Goal: Task Accomplishment & Management: Use online tool/utility

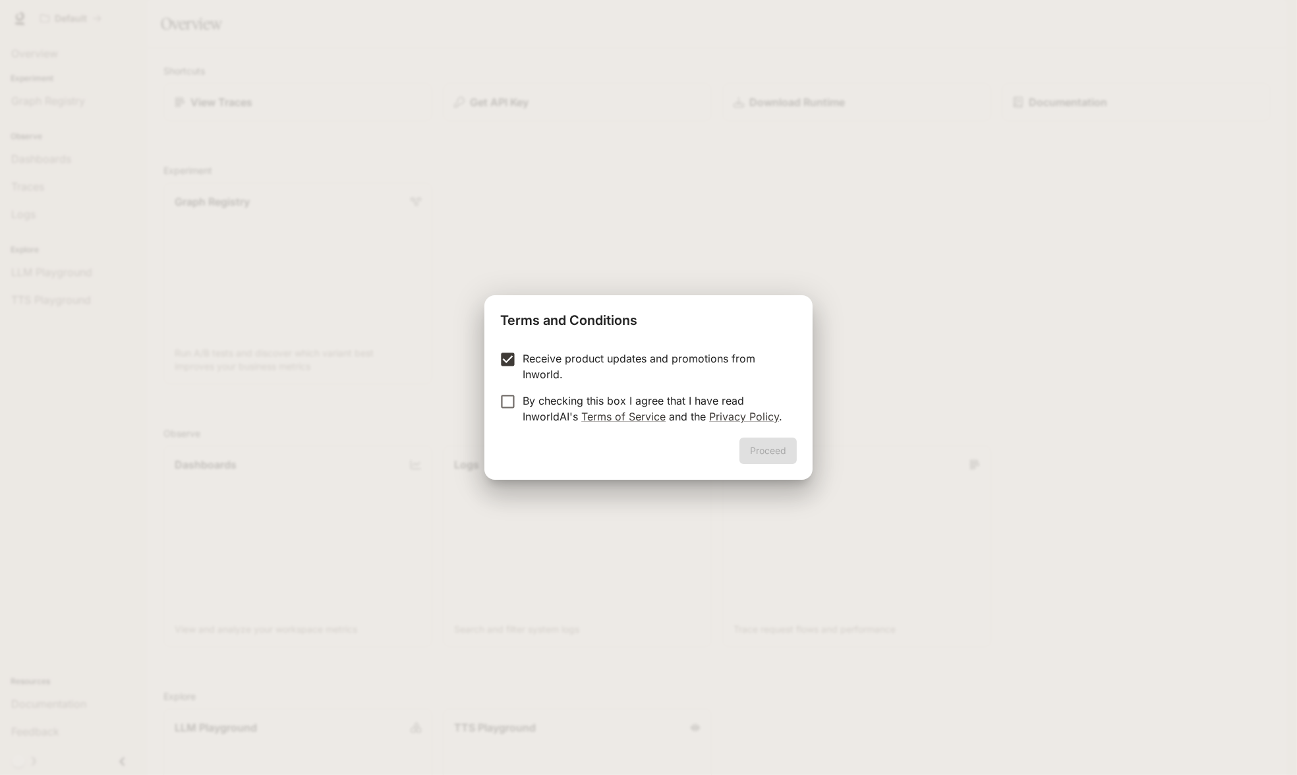
click at [510, 413] on label "By checking this box I agree that I have read InworldAI's Terms of Service and …" at bounding box center [639, 409] width 293 height 32
click at [783, 440] on button "Proceed" at bounding box center [767, 450] width 57 height 26
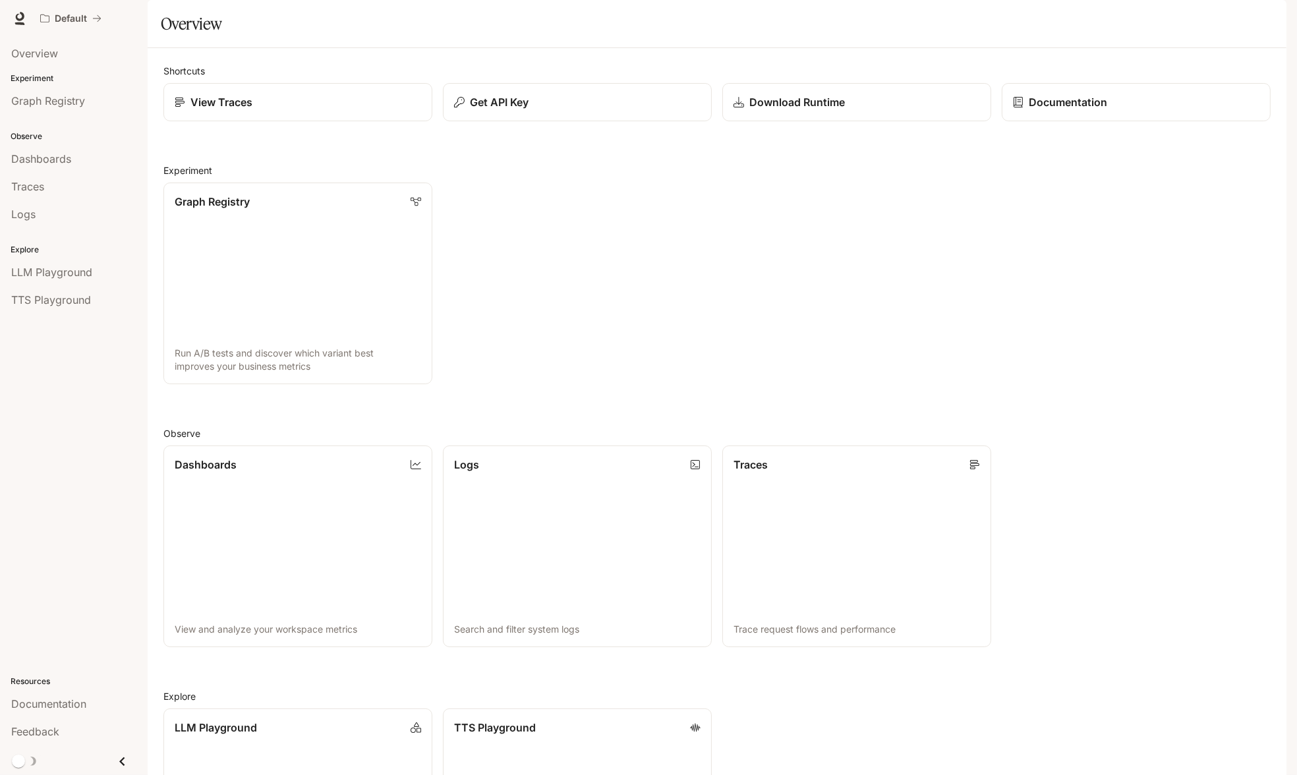
click at [1268, 18] on icon "button" at bounding box center [1267, 18] width 11 height 11
click at [1150, 125] on span "API Keys" at bounding box center [1185, 123] width 170 height 13
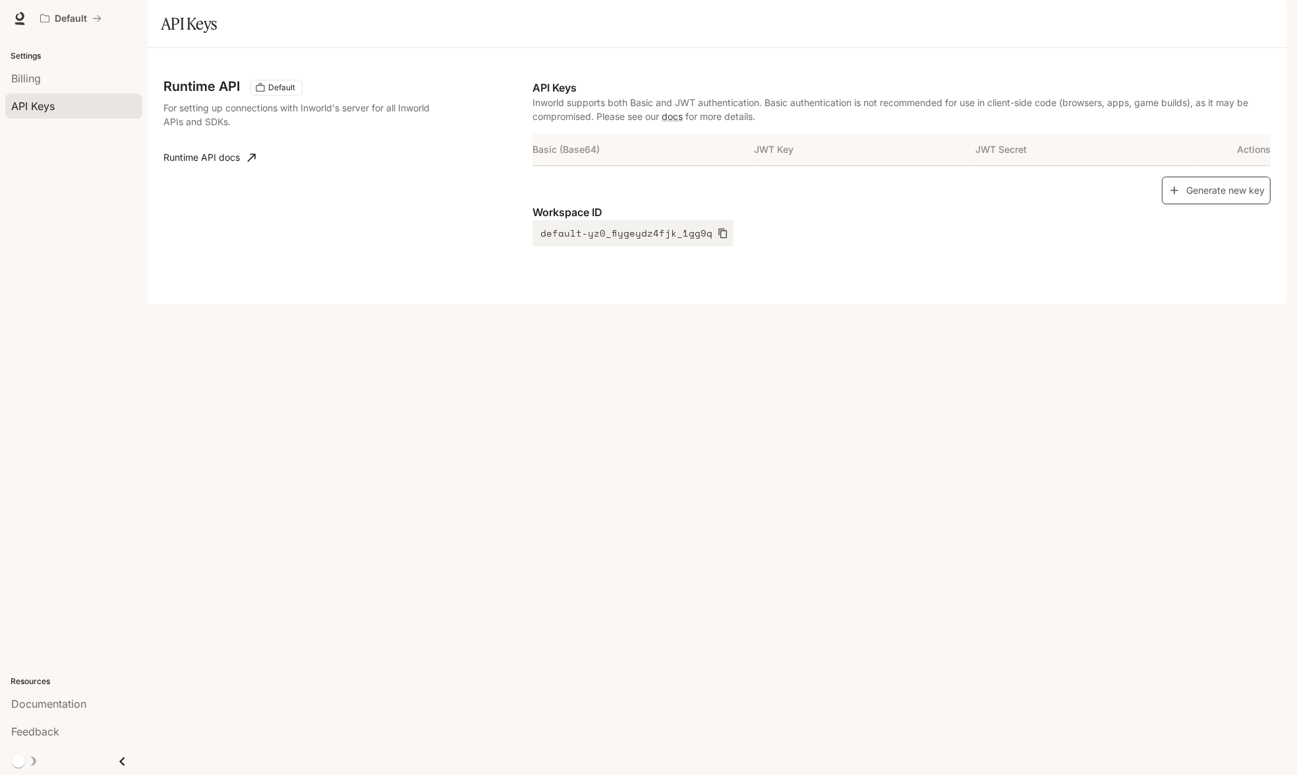
click at [1192, 205] on button "Generate new key" at bounding box center [1216, 191] width 109 height 28
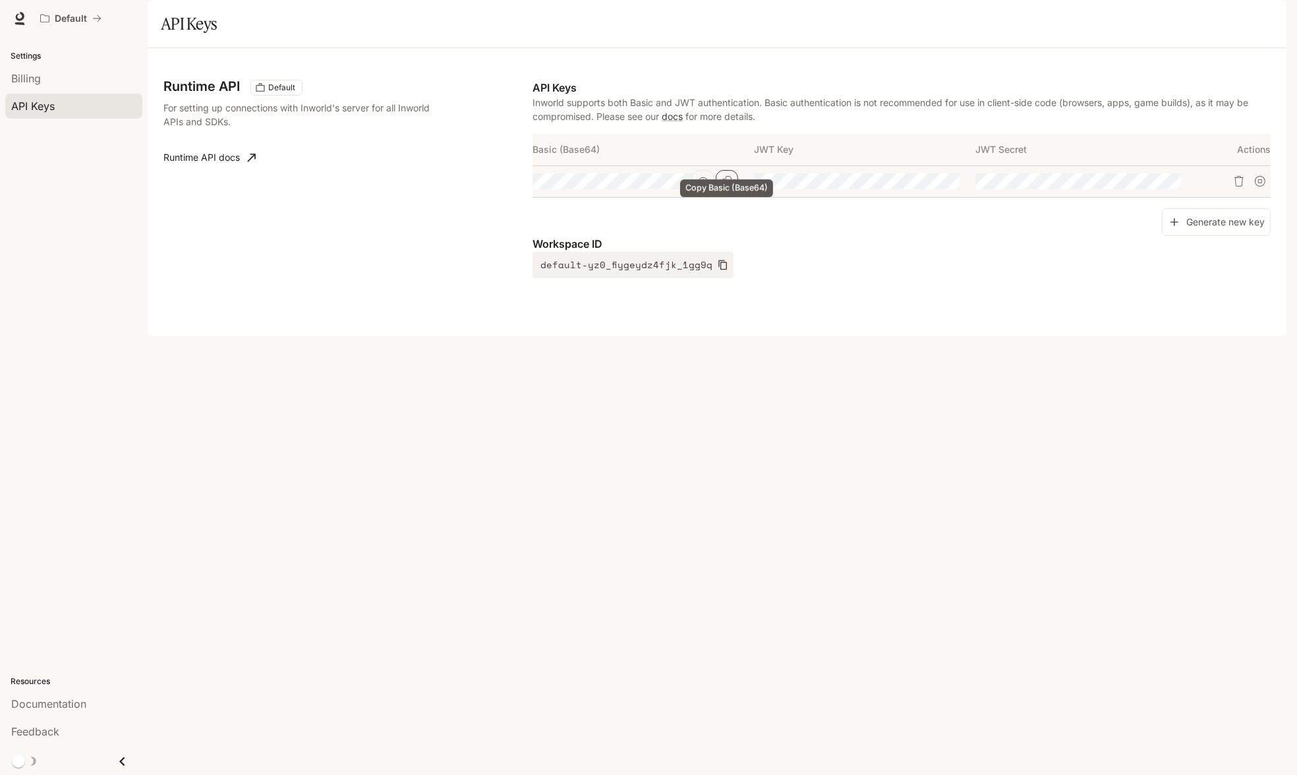
click at [723, 186] on icon "Copy Basic (Base64)" at bounding box center [726, 181] width 11 height 11
